Goal: Check status: Check status

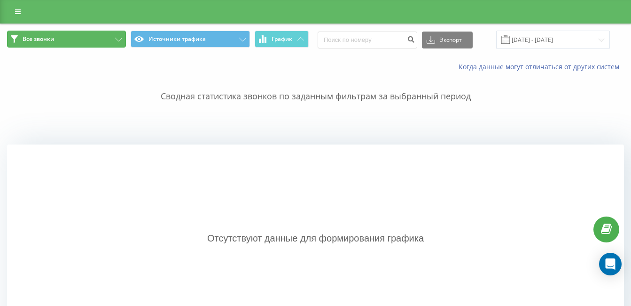
click at [51, 38] on span "Все звонки" at bounding box center [38, 39] width 31 height 8
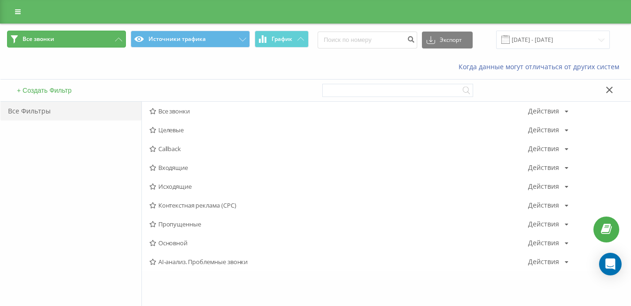
click at [47, 35] on span "Все звонки" at bounding box center [38, 39] width 31 height 8
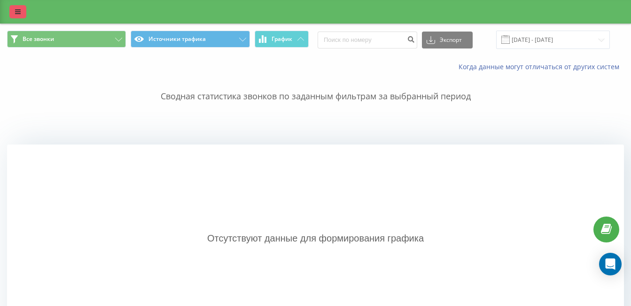
click at [23, 12] on link at bounding box center [17, 11] width 17 height 13
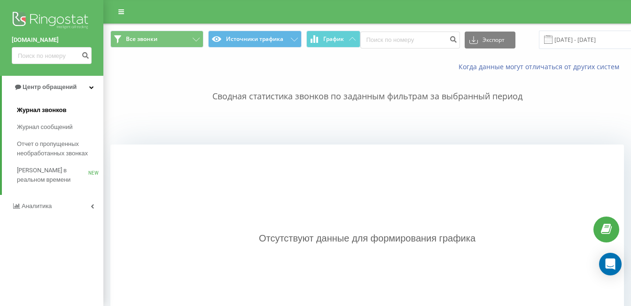
click at [42, 106] on span "Журнал звонков" at bounding box center [41, 109] width 49 height 9
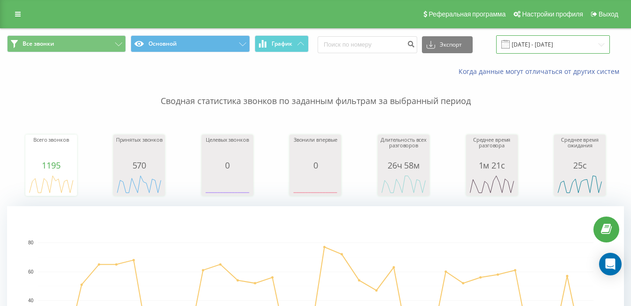
click at [533, 46] on input "[DATE] - [DATE]" at bounding box center [553, 44] width 114 height 18
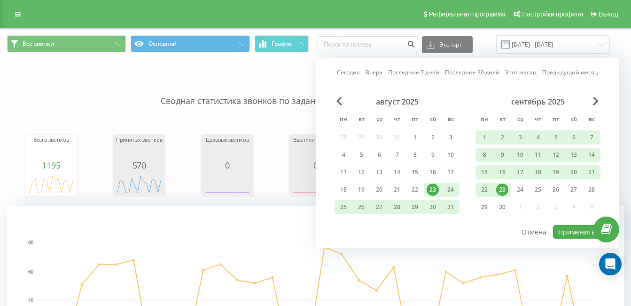
click at [502, 187] on div "23" at bounding box center [502, 189] width 12 height 12
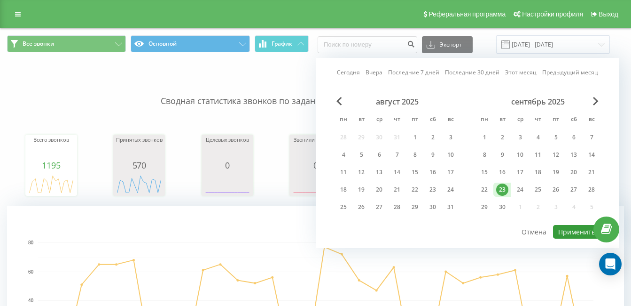
click at [576, 226] on button "Применить" at bounding box center [576, 232] width 47 height 14
type input "[DATE] - [DATE]"
